Goal: Task Accomplishment & Management: Use online tool/utility

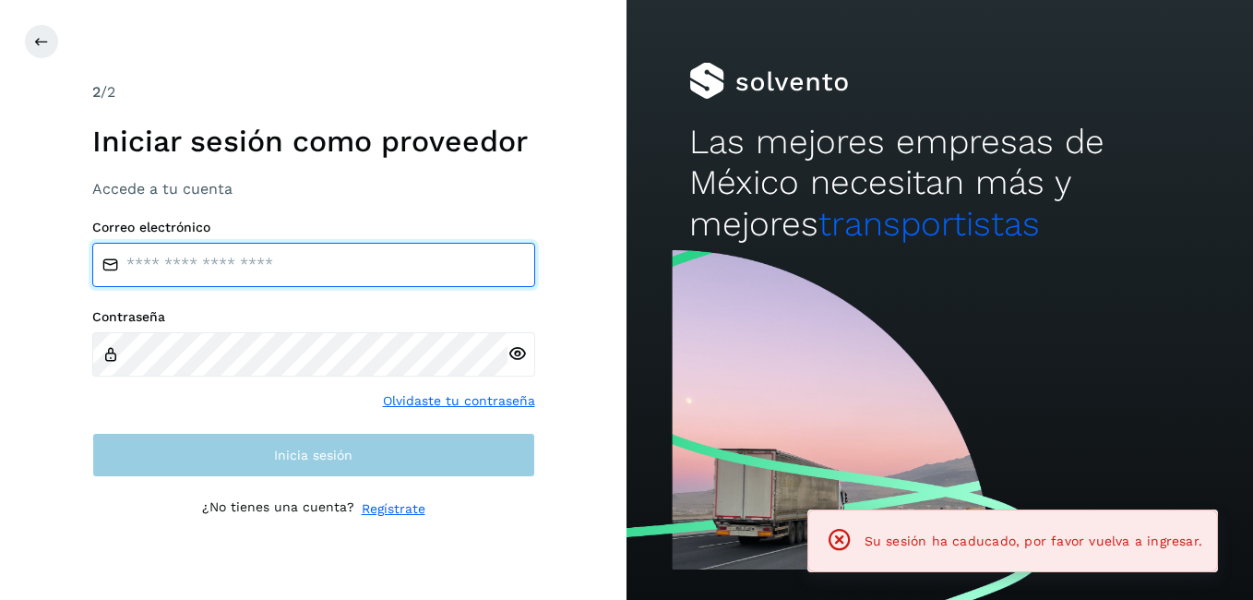
type input "**********"
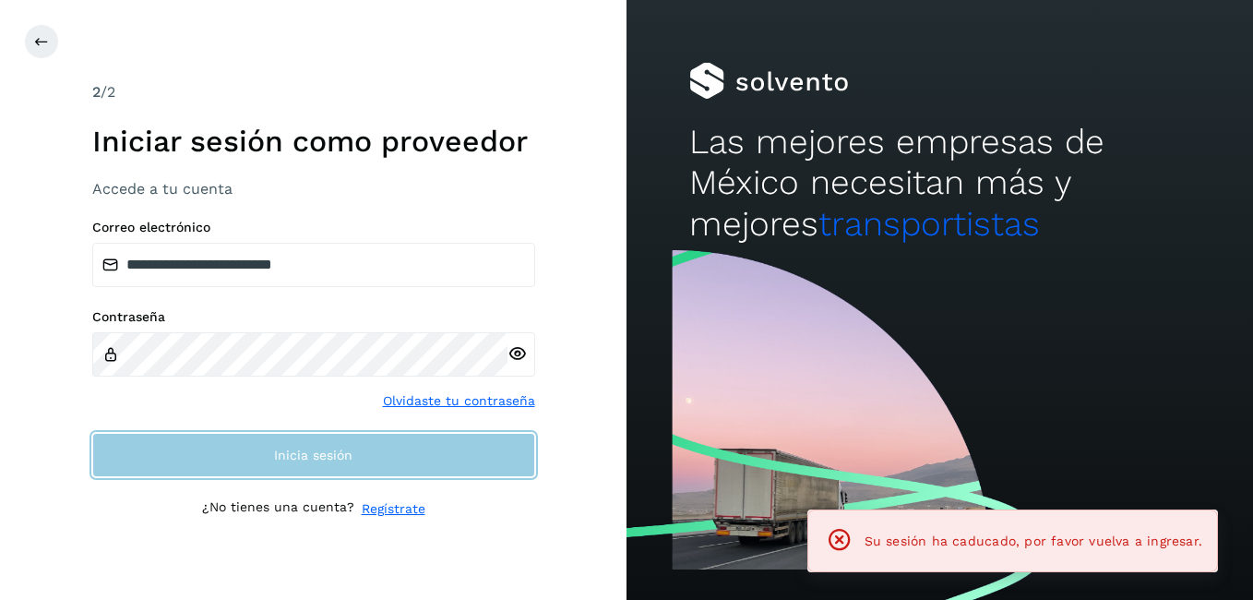
click at [338, 470] on button "Inicia sesión" at bounding box center [313, 455] width 443 height 44
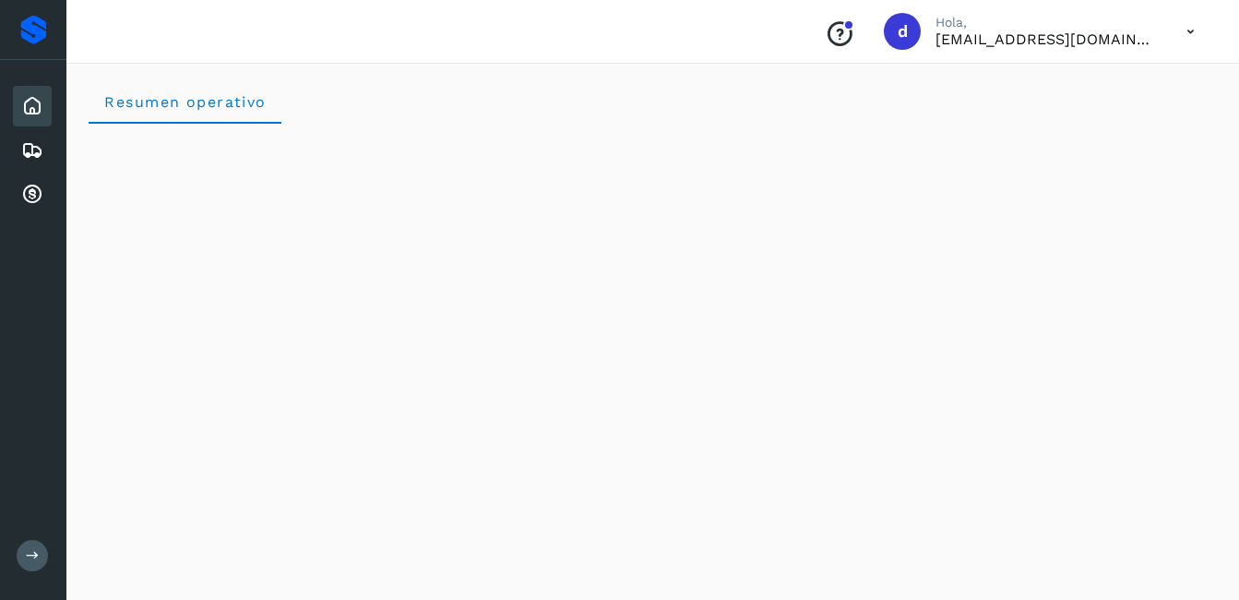
click at [38, 115] on icon at bounding box center [32, 106] width 22 height 22
click at [30, 107] on icon at bounding box center [32, 106] width 22 height 22
click at [30, 152] on icon at bounding box center [32, 150] width 22 height 22
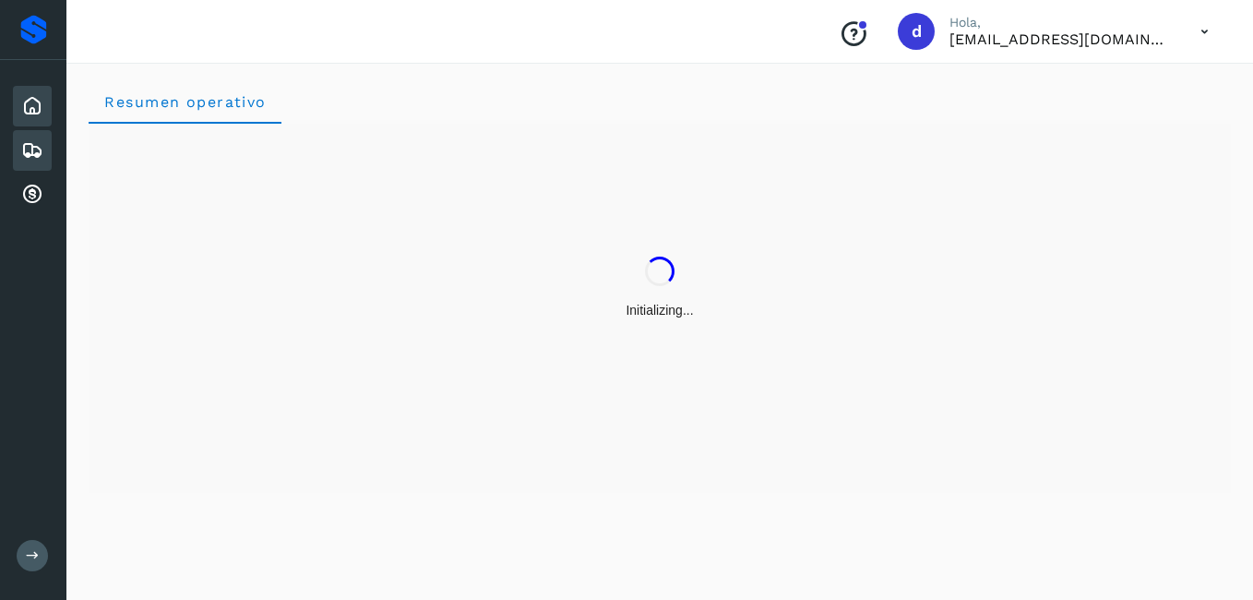
click at [32, 150] on icon at bounding box center [32, 150] width 22 height 22
